Goal: Find specific page/section: Find specific page/section

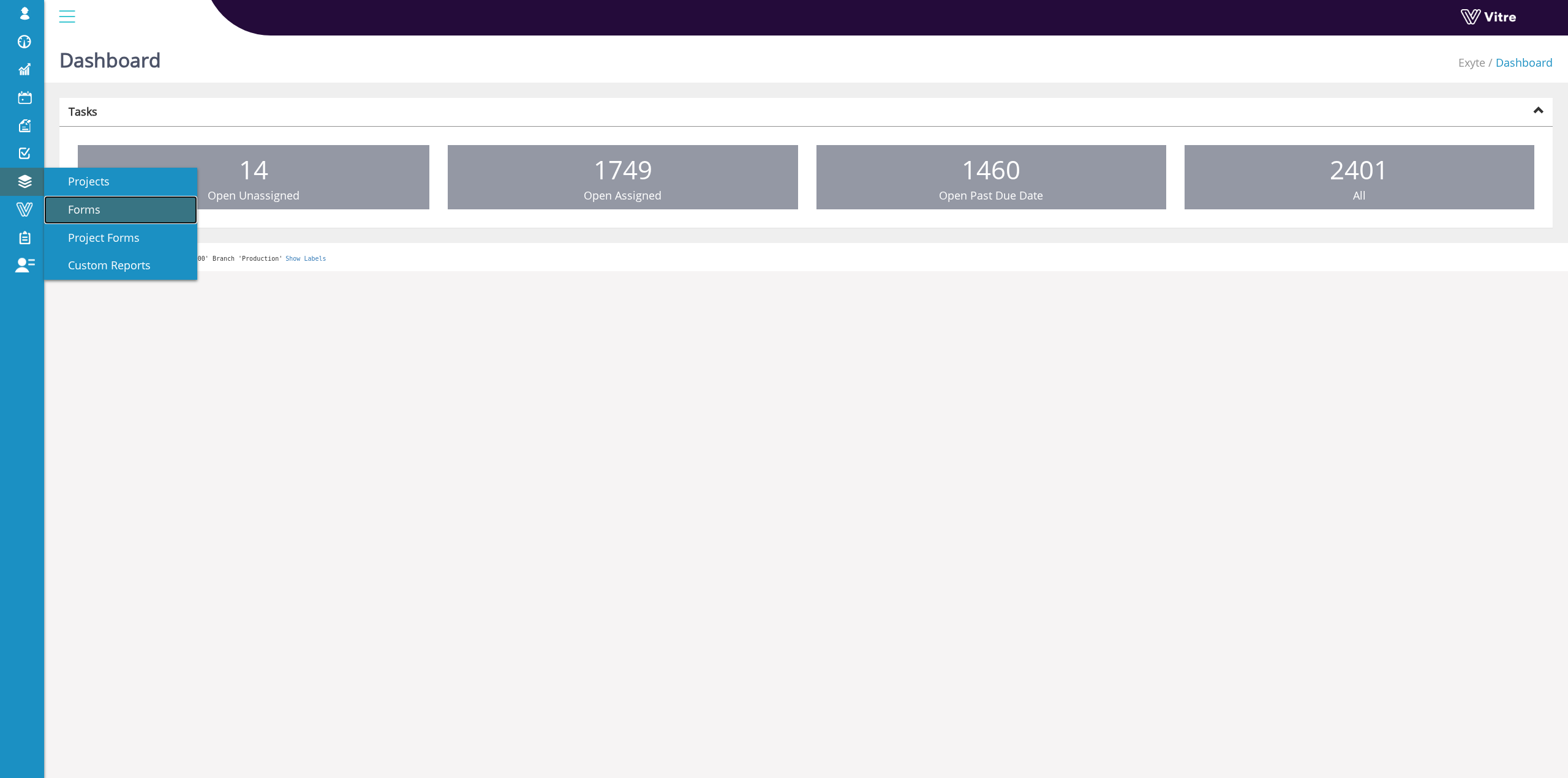
click at [66, 205] on span "Forms" at bounding box center [77, 210] width 47 height 15
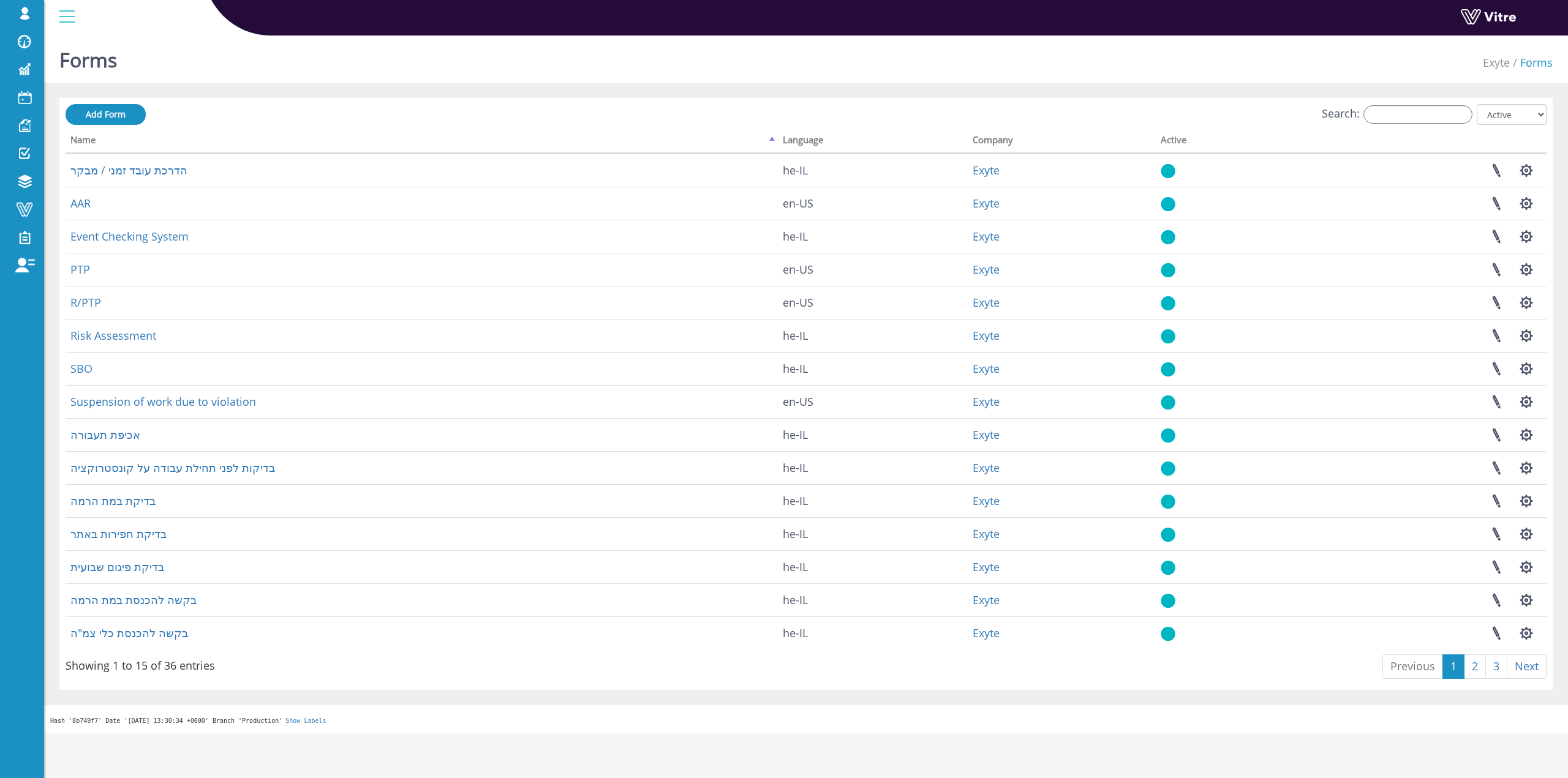
click at [1407, 103] on div "Add Form Search: All Active Not Active Processing... Name Language Company Acti…" at bounding box center [806, 394] width 1493 height 592
click at [1407, 109] on input "Search:" at bounding box center [1418, 115] width 109 height 19
type input "a"
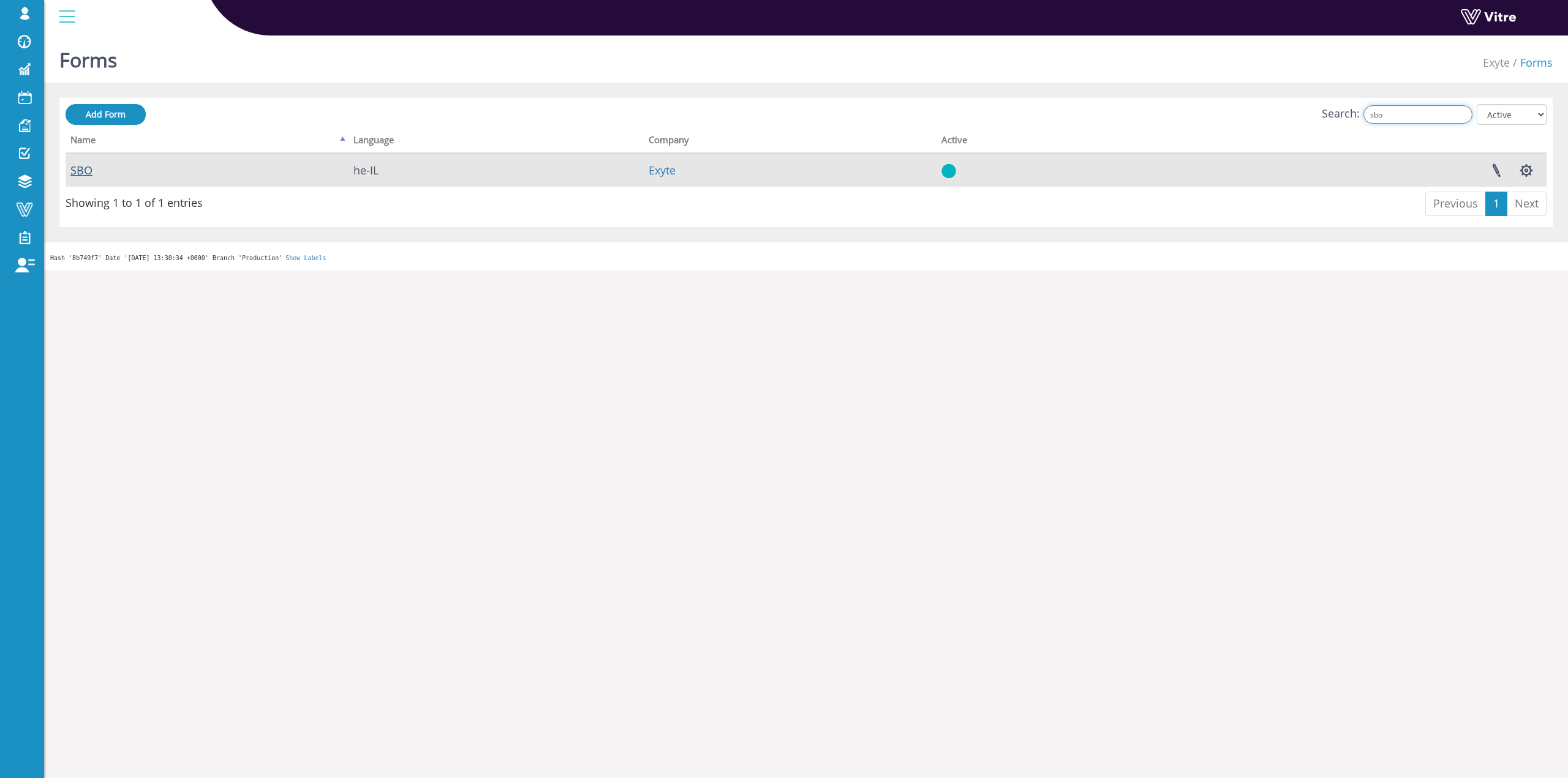
type input "sbo"
click at [74, 171] on link "SBO" at bounding box center [81, 171] width 22 height 15
